Goal: Task Accomplishment & Management: Complete application form

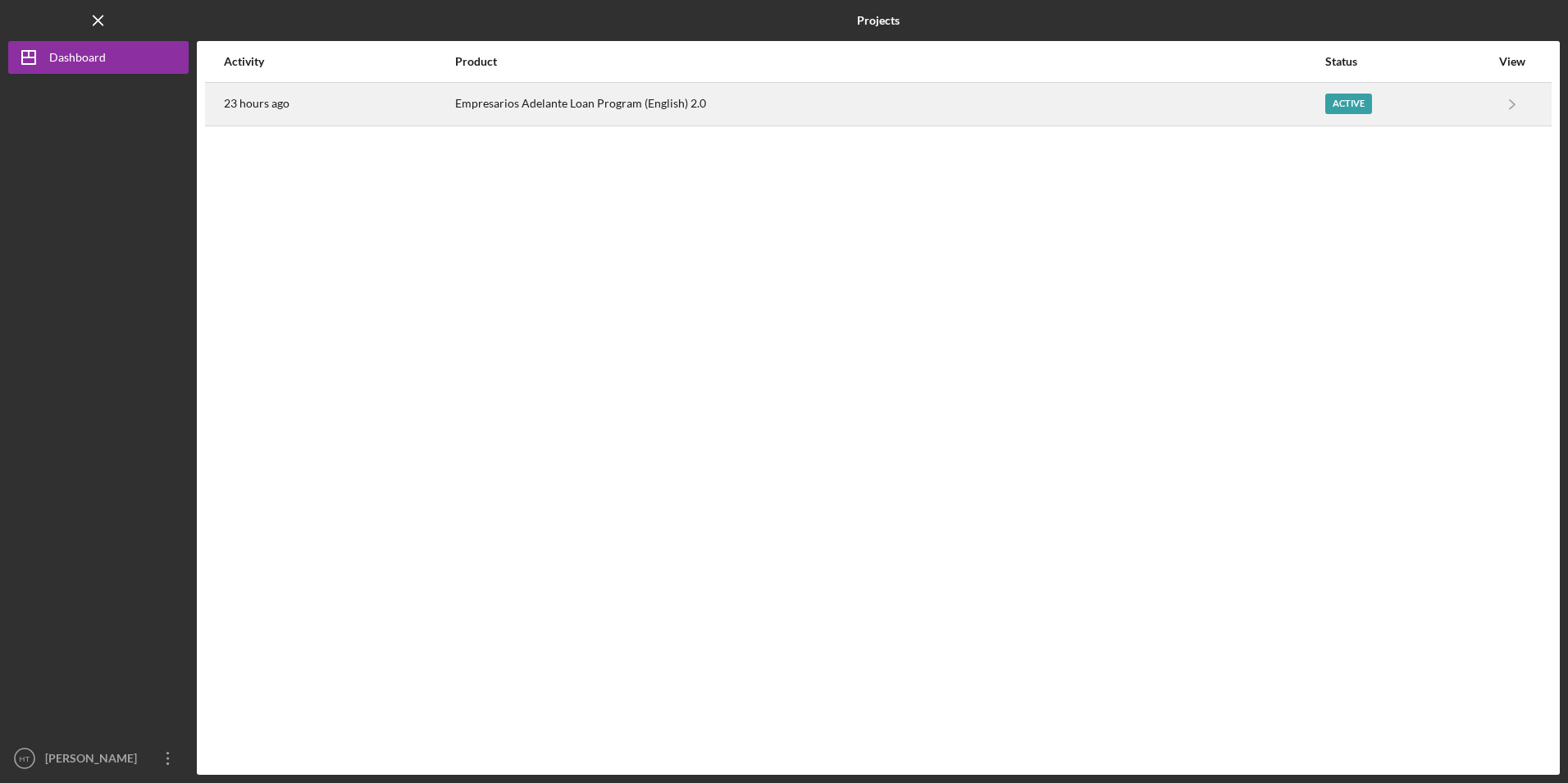
click at [490, 102] on div "Empresarios Adelante Loan Program (English) 2.0" at bounding box center [888, 104] width 868 height 41
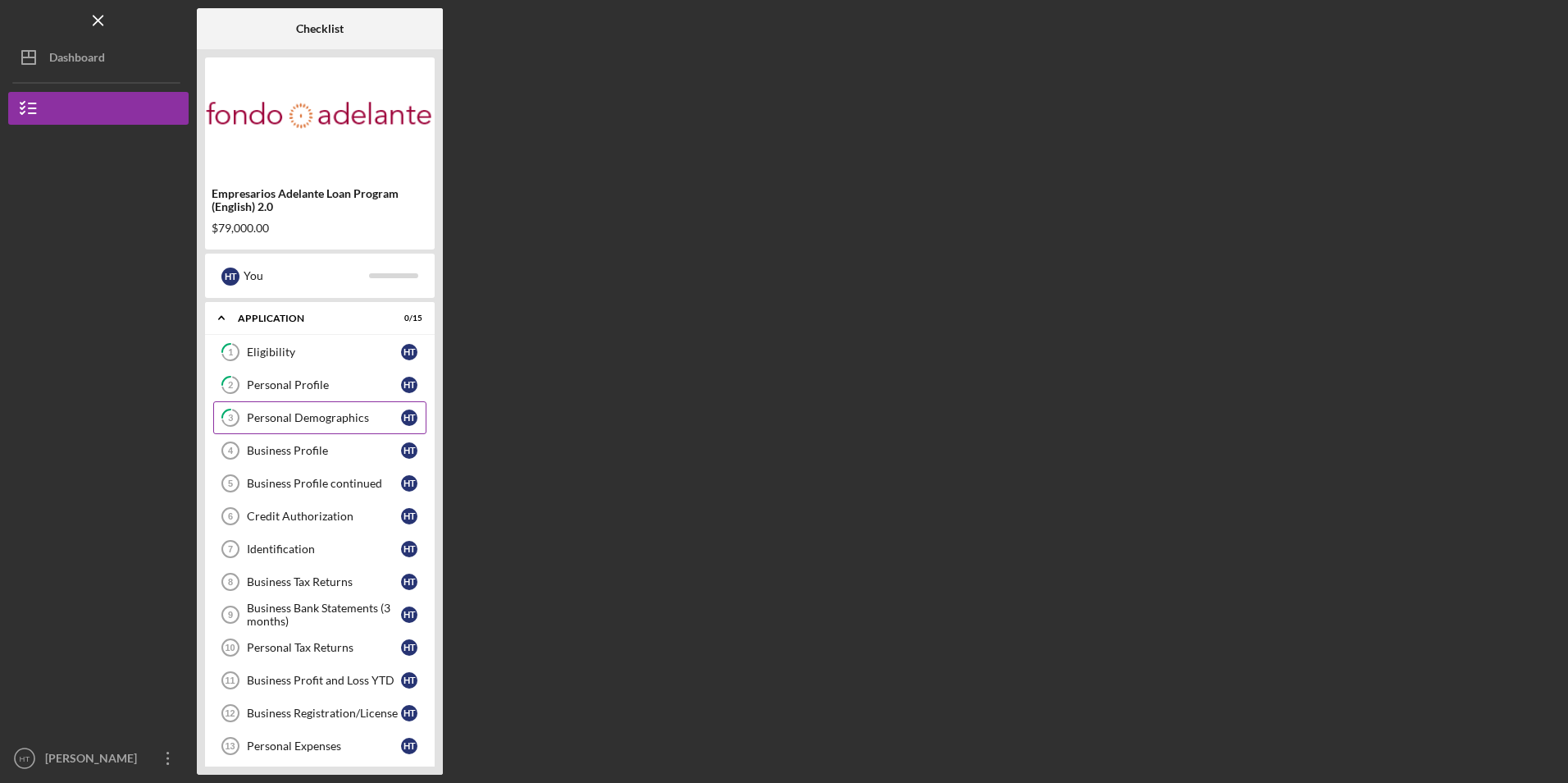
click at [300, 421] on div "Personal Demographics" at bounding box center [323, 417] width 154 height 13
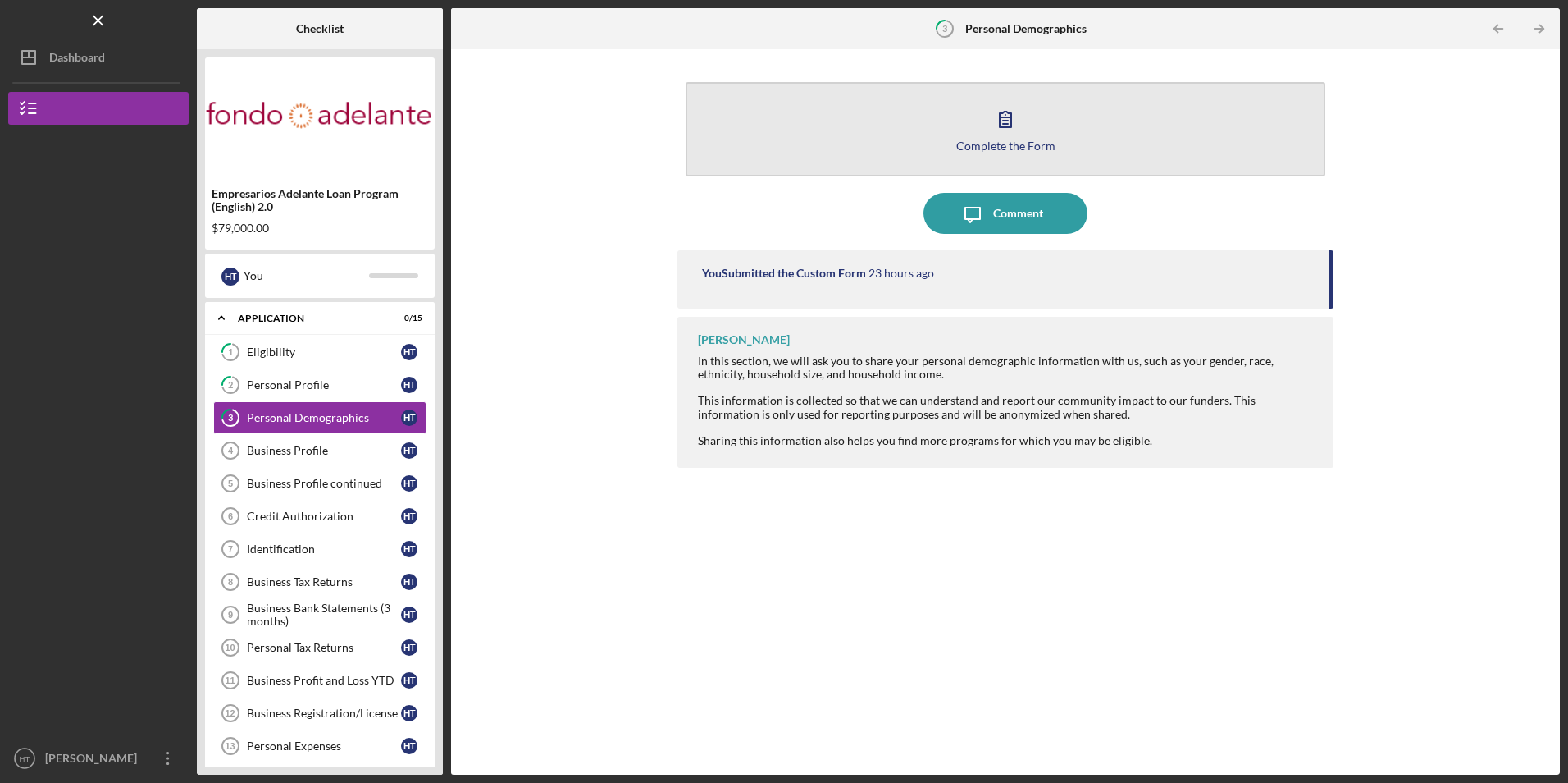
click at [818, 123] on button "Complete the Form Form" at bounding box center [1005, 129] width 639 height 94
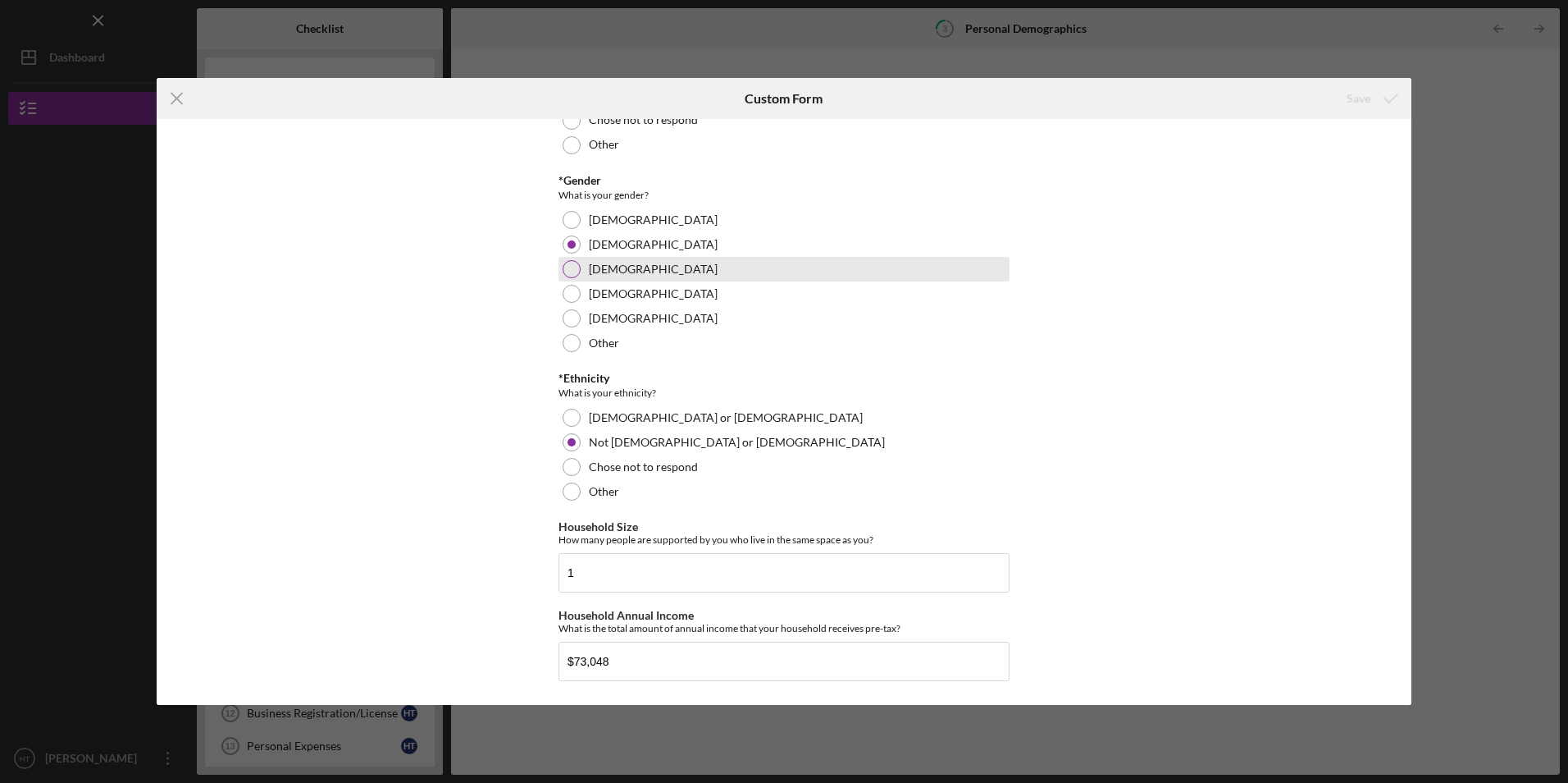
scroll to position [259, 0]
click at [179, 93] on icon "Icon/Menu Close" at bounding box center [177, 98] width 41 height 41
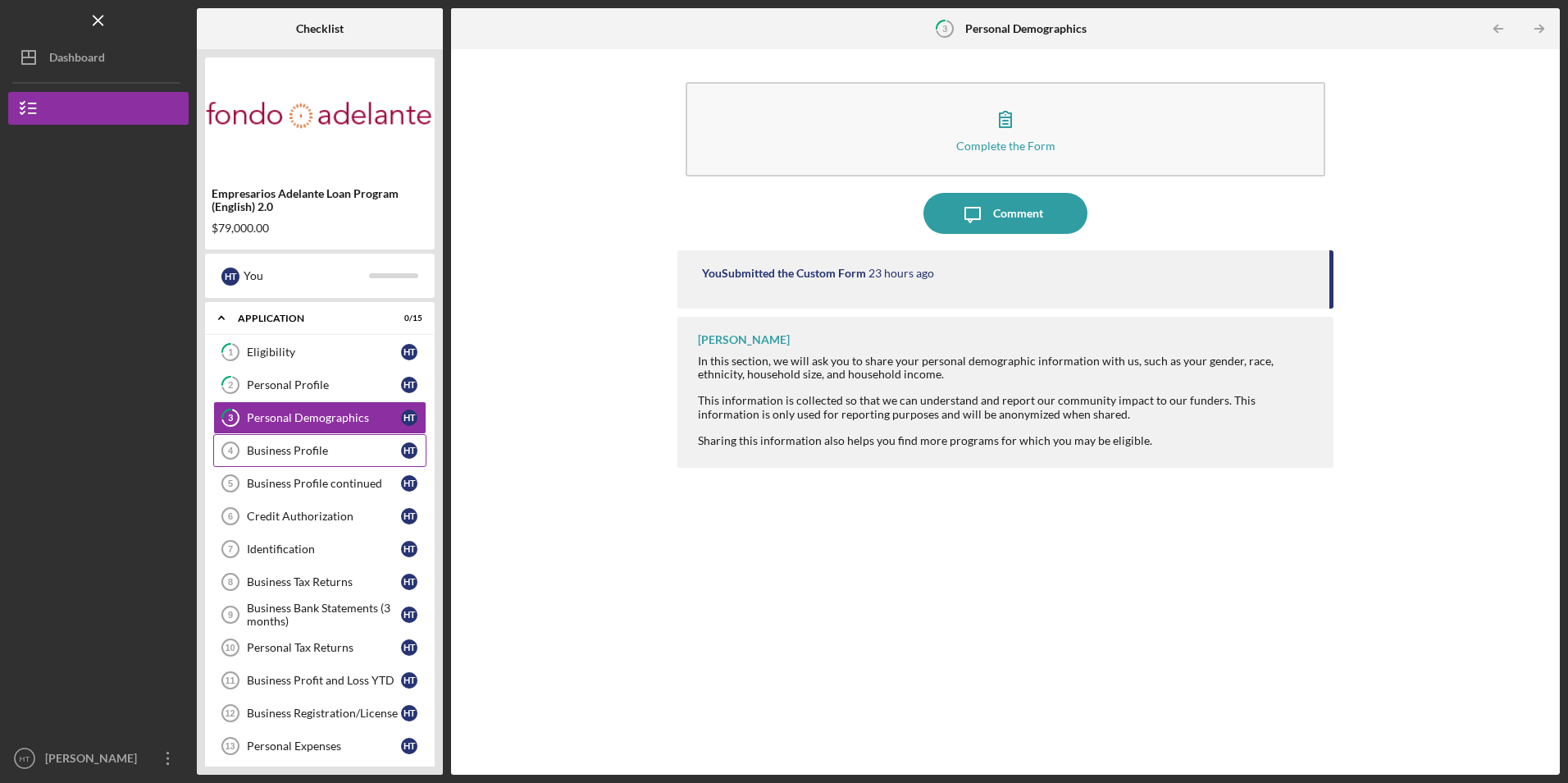
click at [264, 441] on link "Business Profile 4 Business Profile H T" at bounding box center [320, 450] width 213 height 33
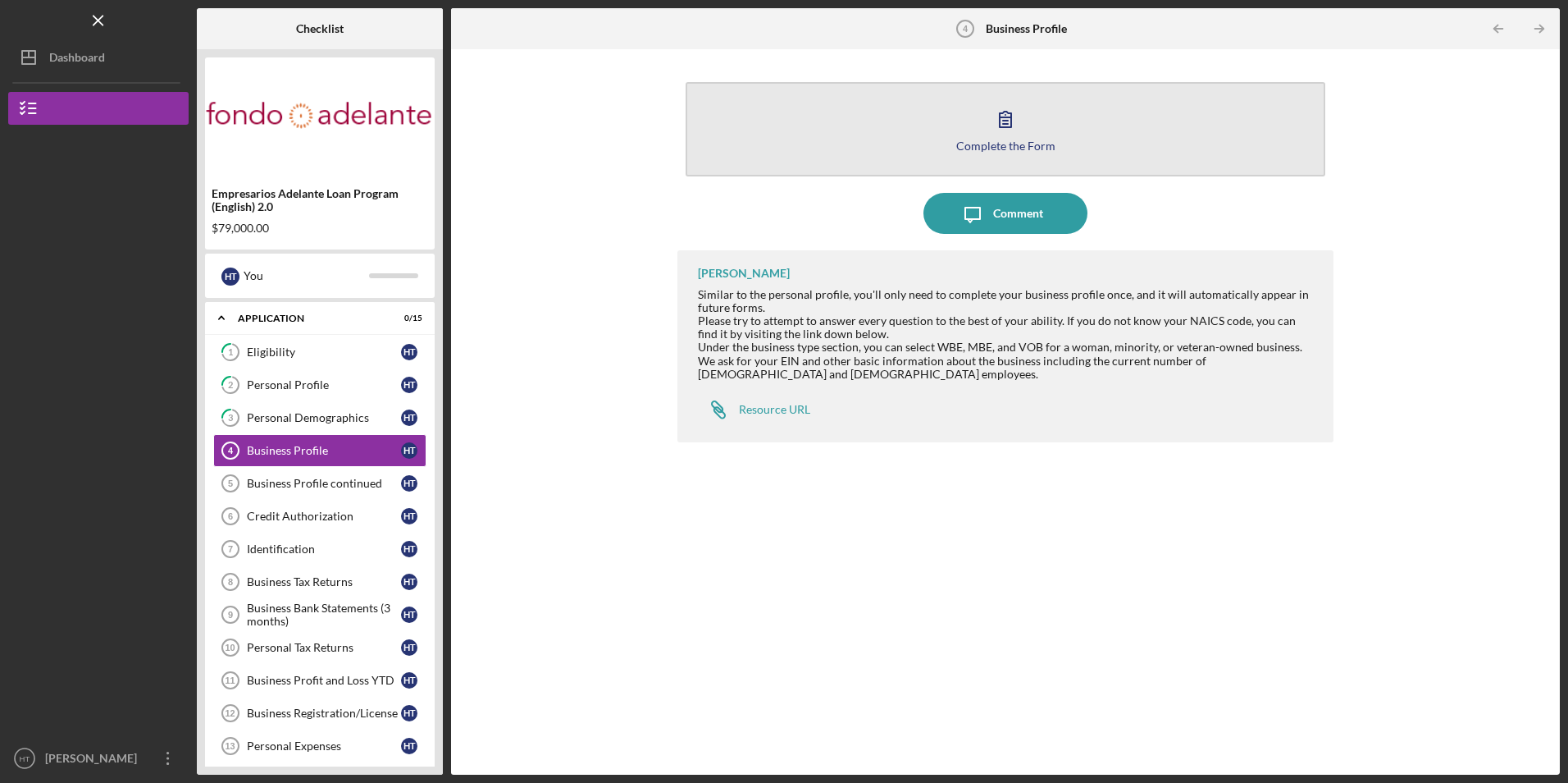
click at [856, 160] on button "Complete the Form Form" at bounding box center [1005, 129] width 639 height 94
